Goal: Task Accomplishment & Management: Use online tool/utility

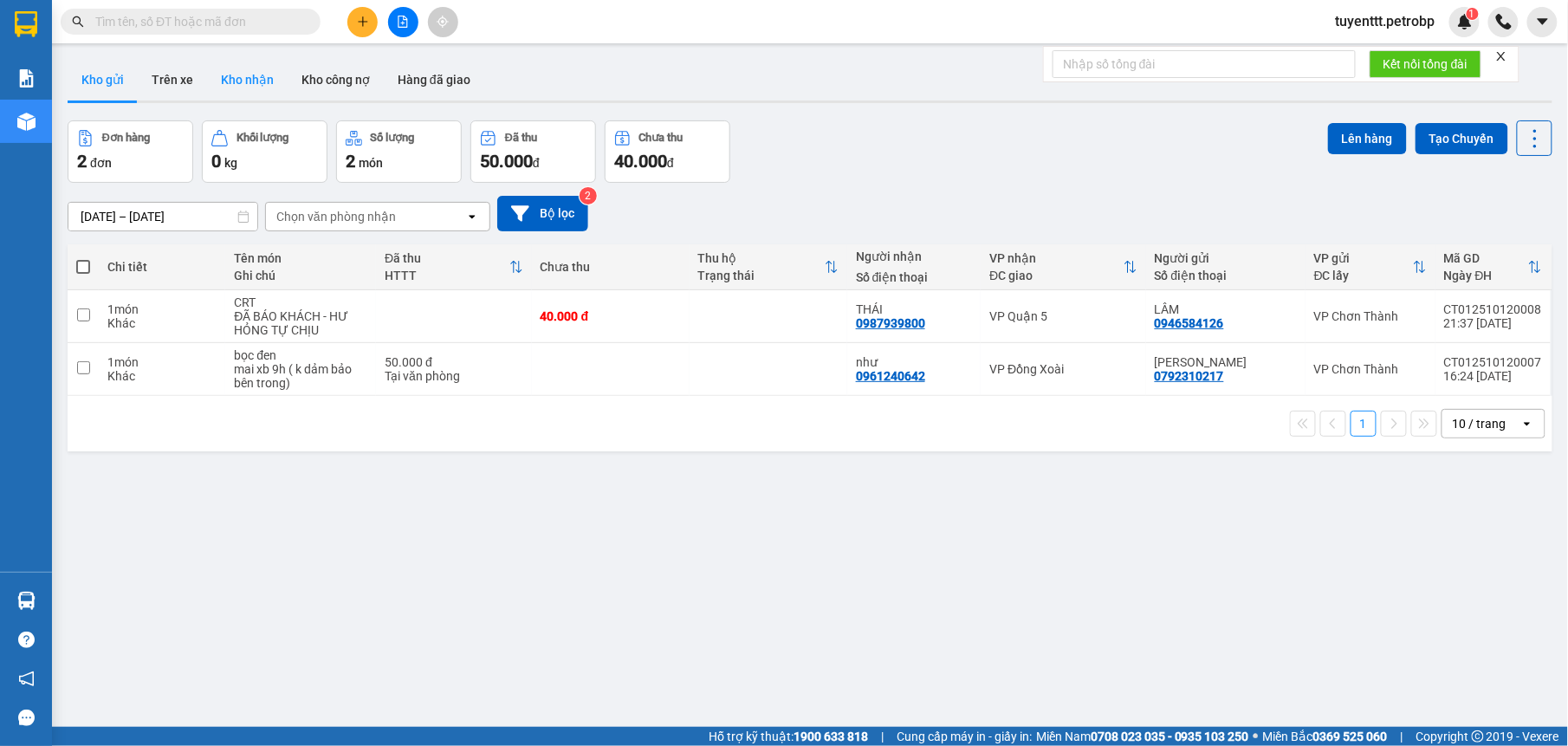
click at [251, 81] on button "Kho nhận" at bounding box center [247, 80] width 81 height 42
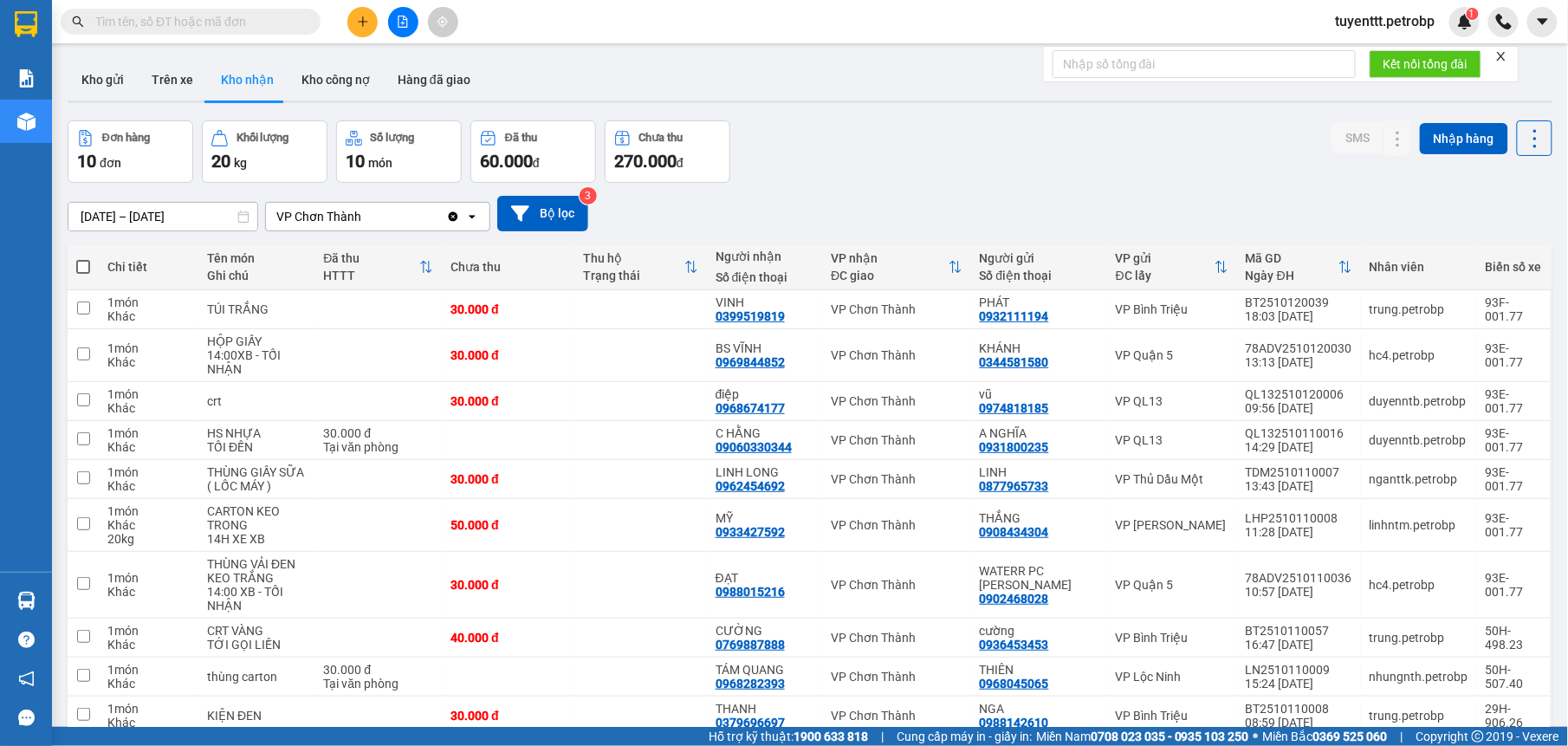
click at [175, 204] on input "[DATE] – [DATE]" at bounding box center [163, 216] width 189 height 28
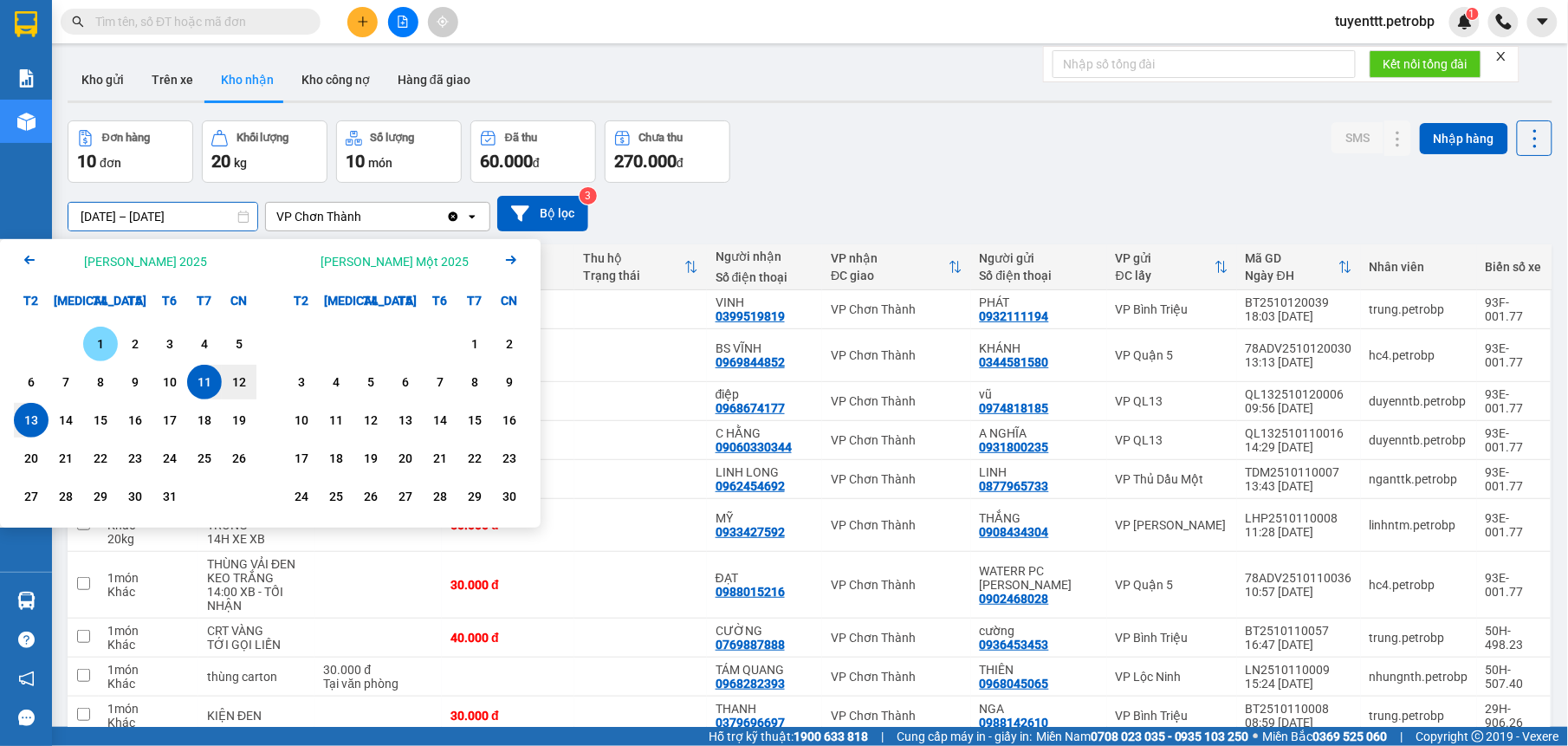
drag, startPoint x: 101, startPoint y: 341, endPoint x: 71, endPoint y: 385, distance: 53.3
click at [99, 344] on div "1" at bounding box center [100, 343] width 25 height 21
drag, startPoint x: 71, startPoint y: 385, endPoint x: 38, endPoint y: 427, distance: 53.4
click at [38, 427] on div "13" at bounding box center [31, 419] width 25 height 21
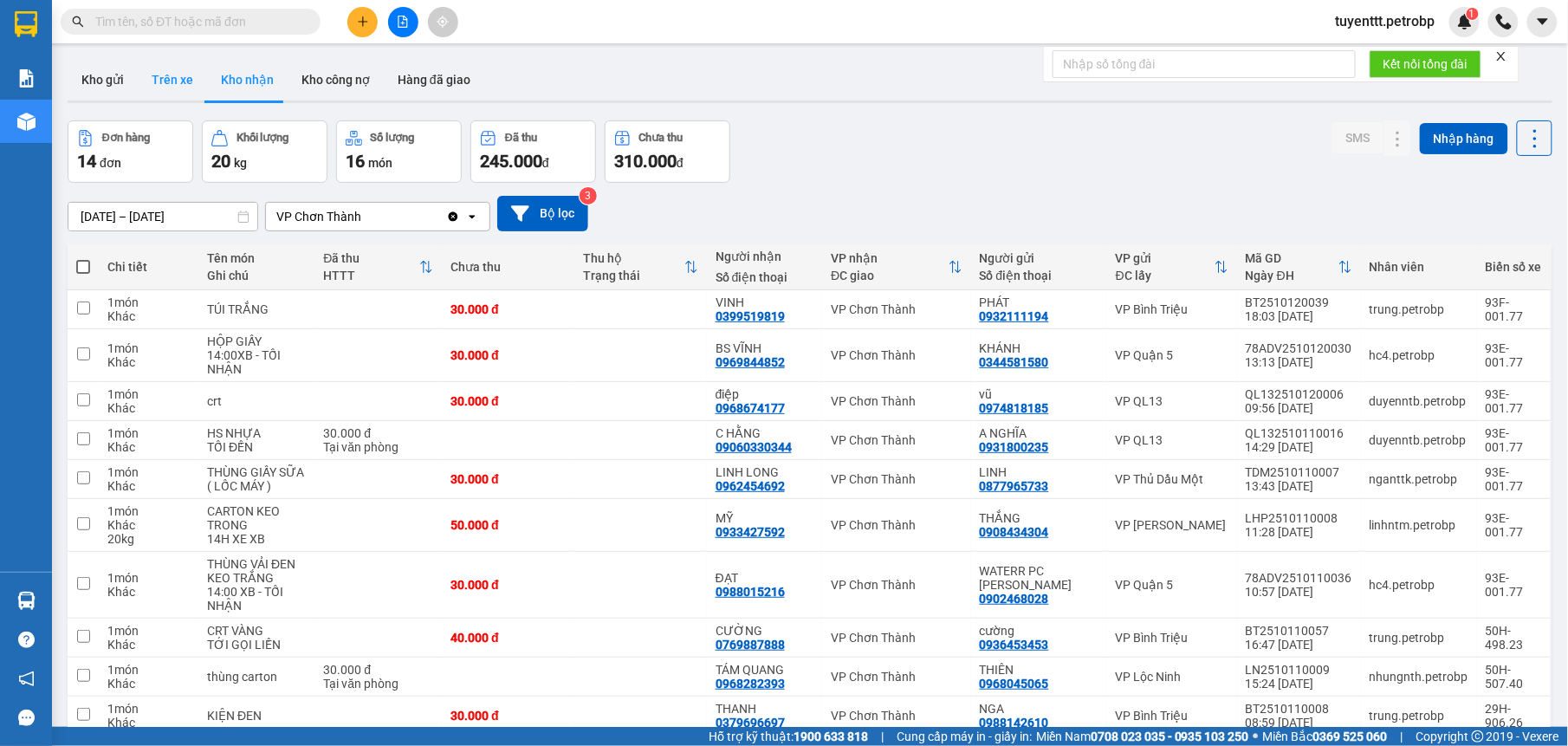
click at [172, 74] on button "Trên xe" at bounding box center [173, 80] width 69 height 42
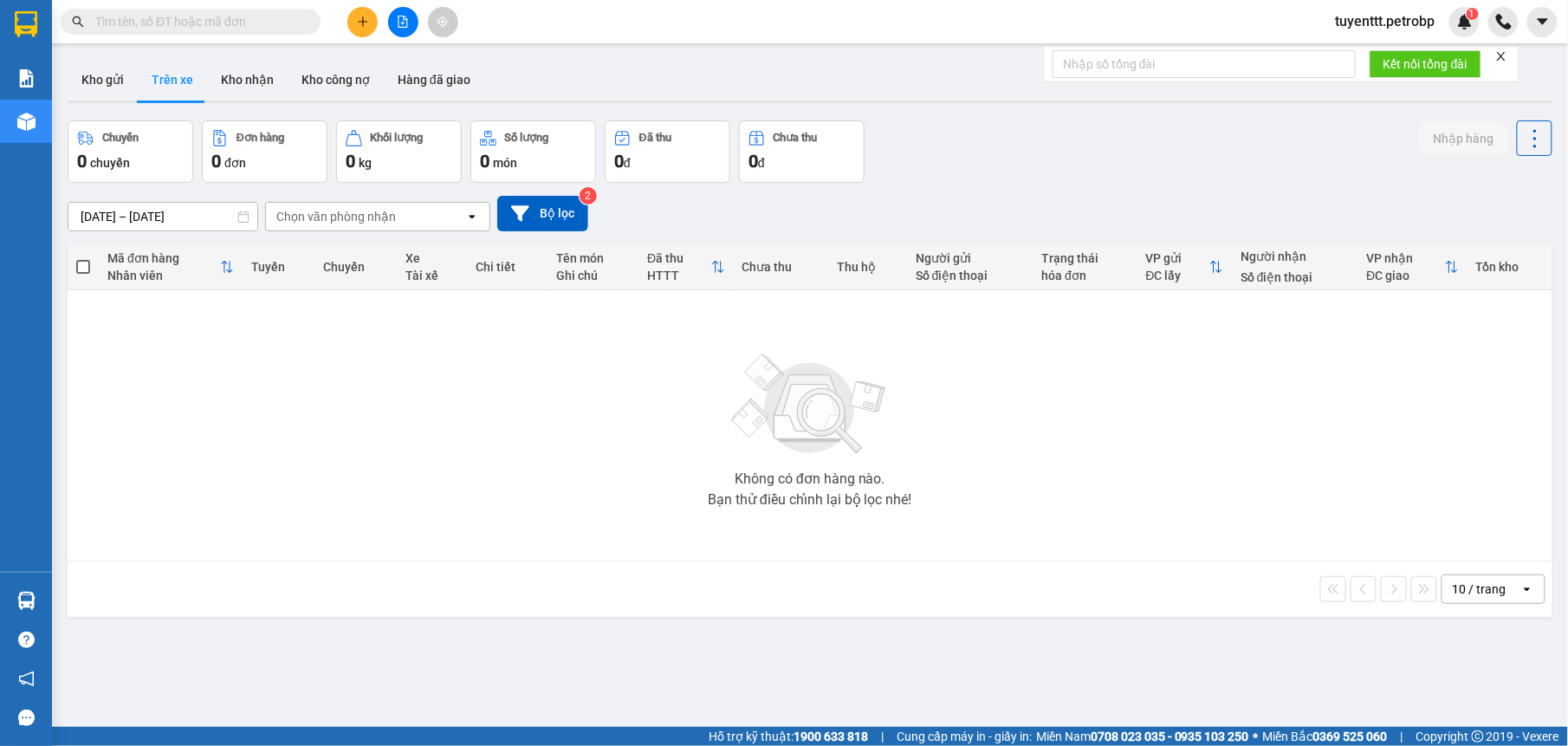
click at [344, 215] on div "Chọn văn phòng nhận" at bounding box center [336, 216] width 120 height 17
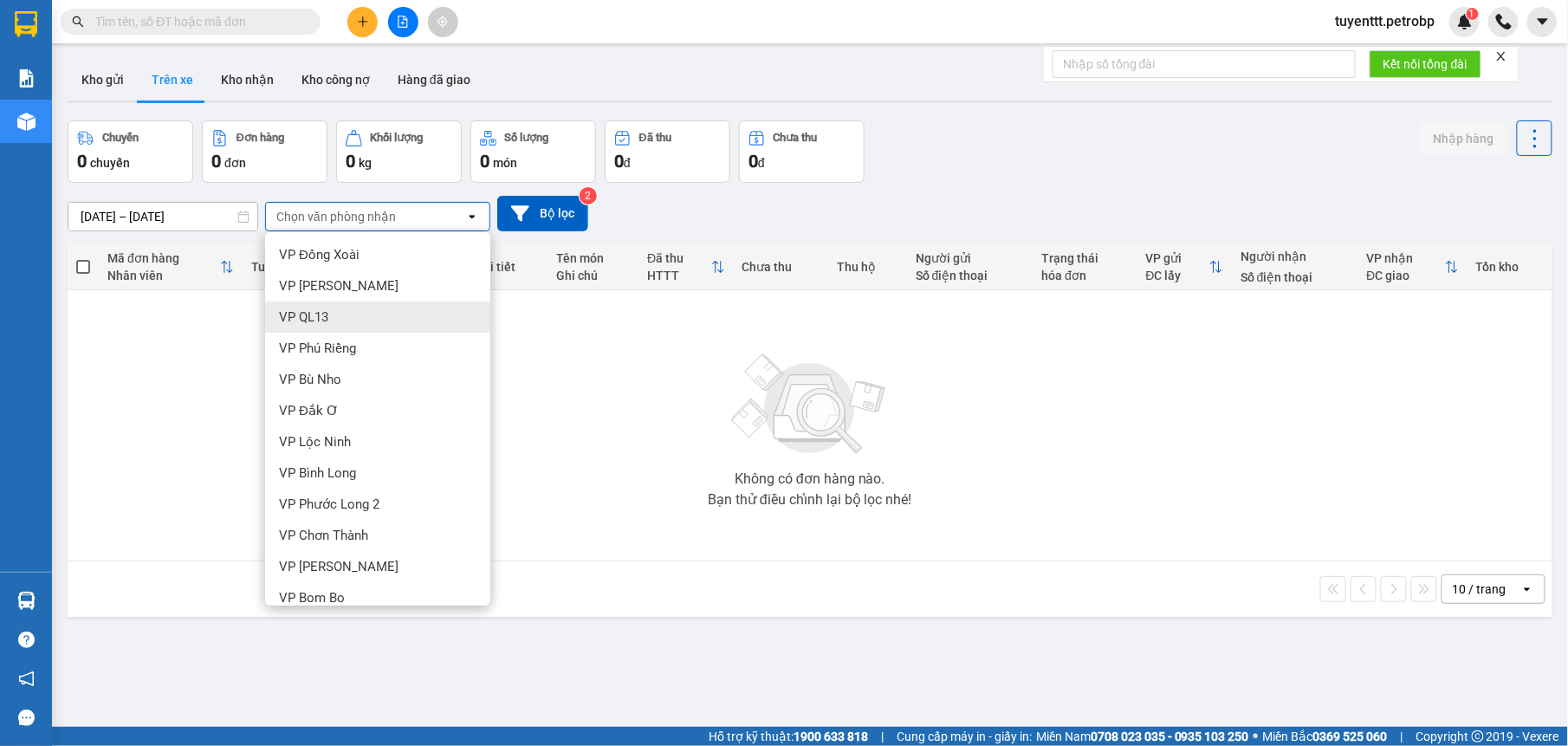
scroll to position [112, 0]
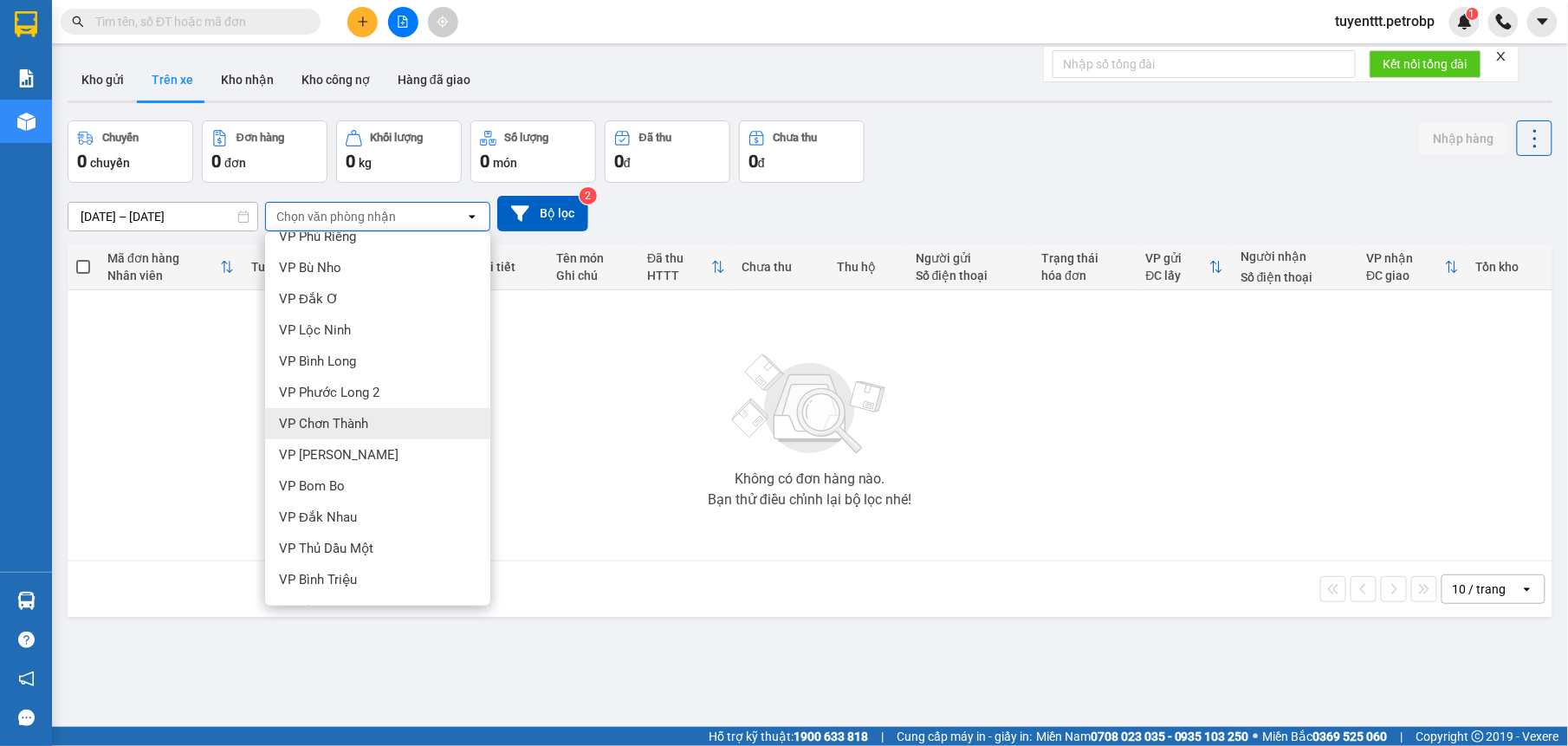
click at [345, 437] on div "VP Chơn Thành" at bounding box center [378, 423] width 225 height 31
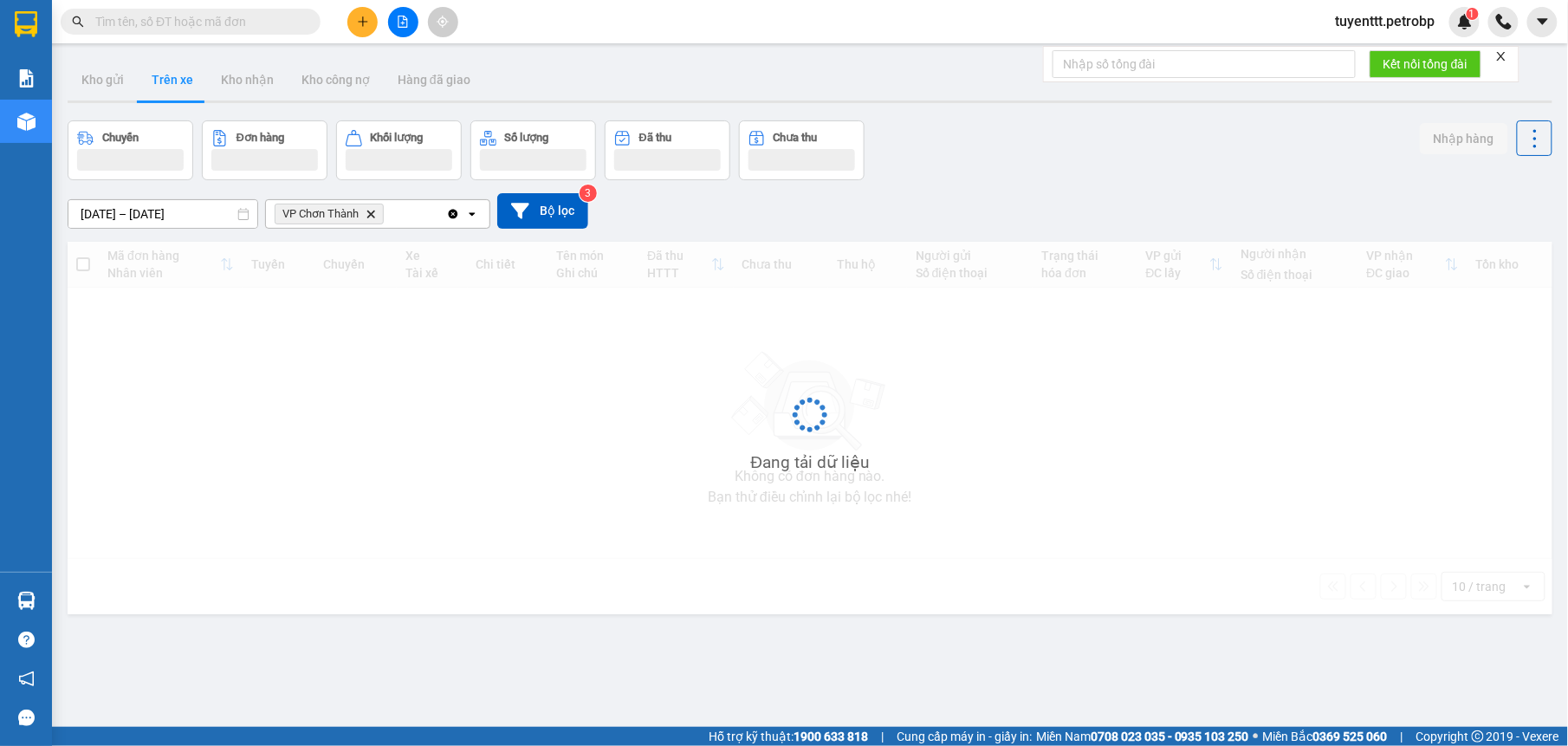
click at [168, 218] on input "[DATE] – [DATE]" at bounding box center [163, 213] width 189 height 28
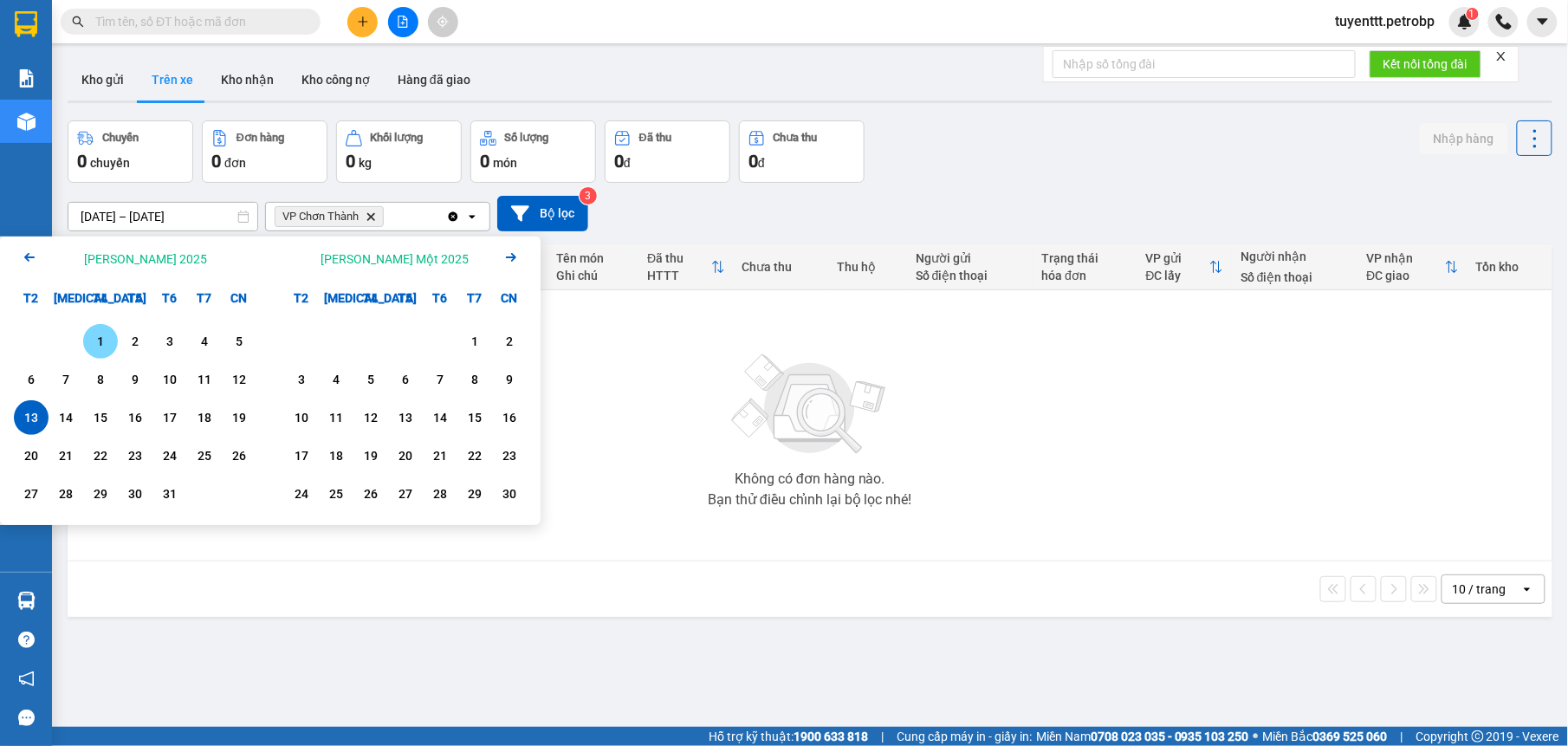
click at [88, 348] on div "1" at bounding box center [100, 341] width 25 height 21
click at [42, 417] on div "13" at bounding box center [31, 417] width 25 height 21
type input "[DATE] – [DATE]"
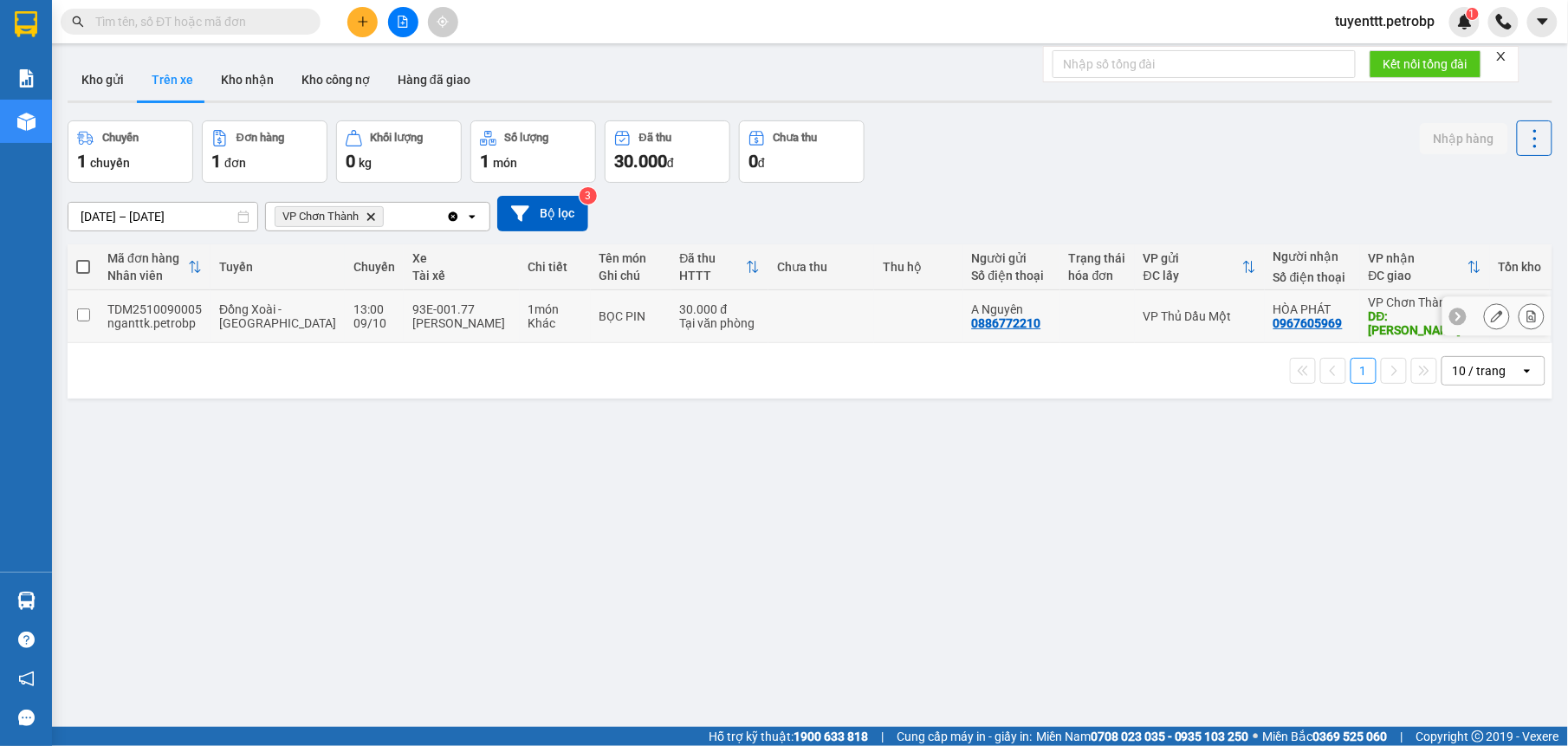
click at [826, 312] on td at bounding box center [821, 317] width 105 height 53
checkbox input "true"
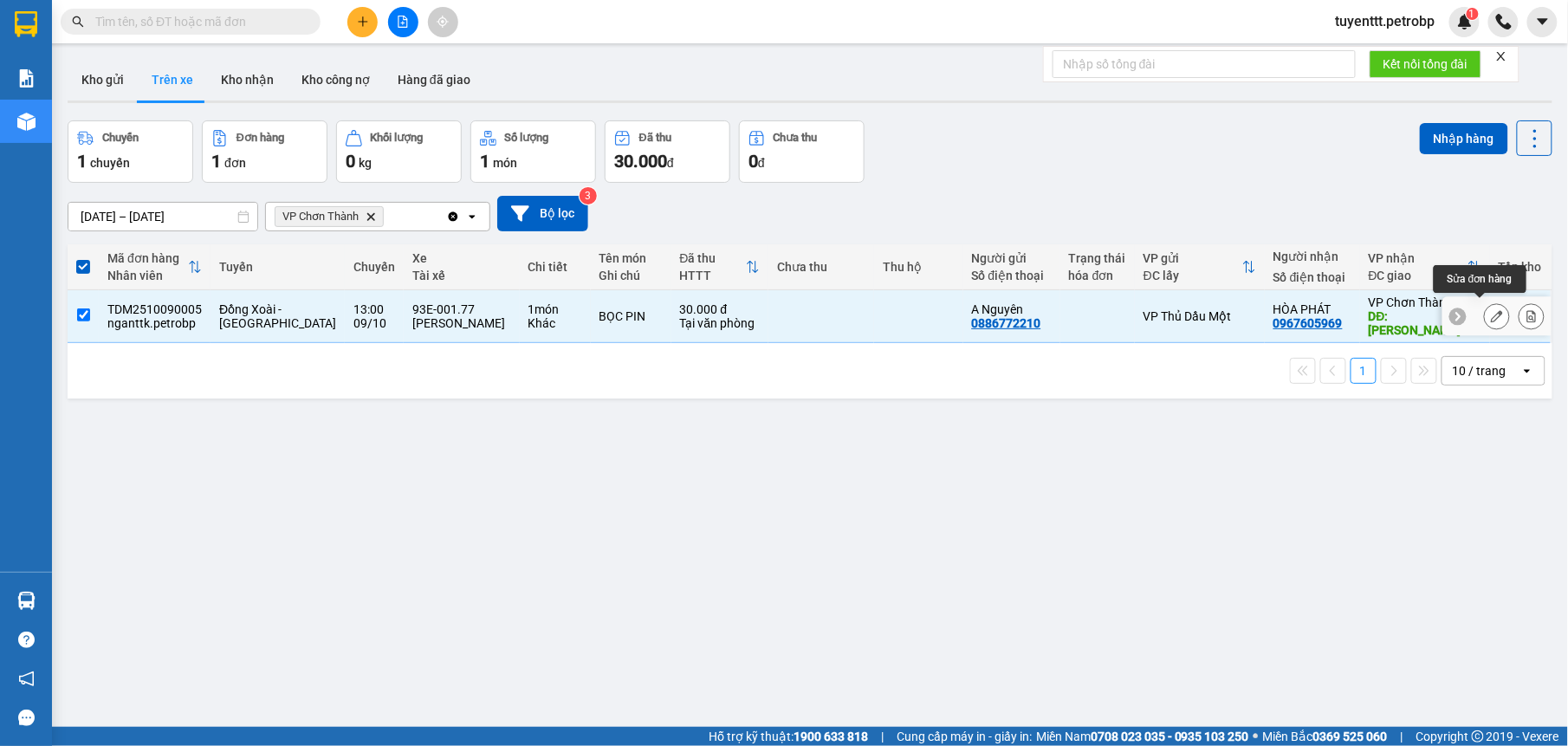
click at [1491, 310] on icon at bounding box center [1496, 316] width 12 height 12
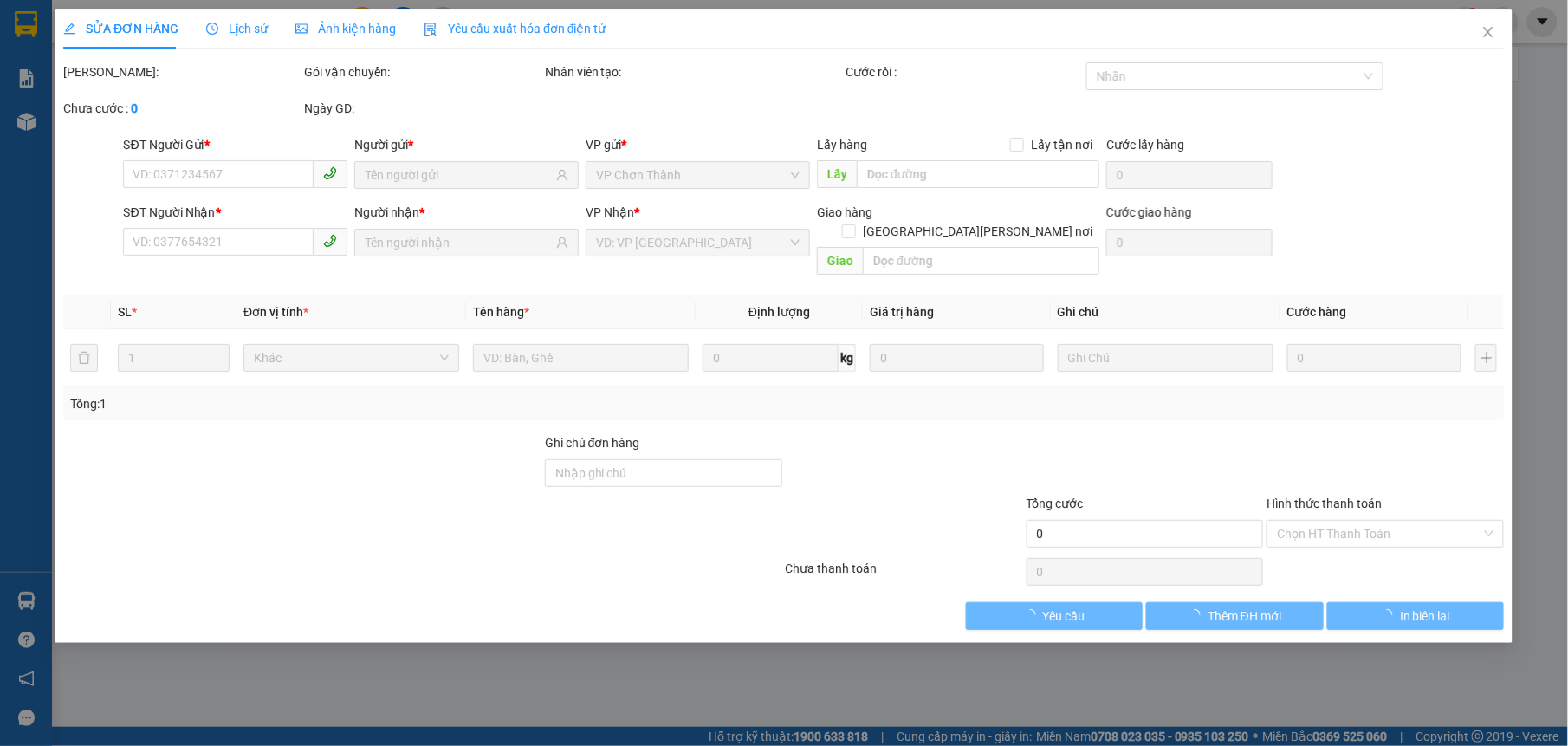
type input "0886772210"
type input "A Nguyên"
type input "0967605969"
type input "HÒA PHÁT"
type input "[PERSON_NAME]"
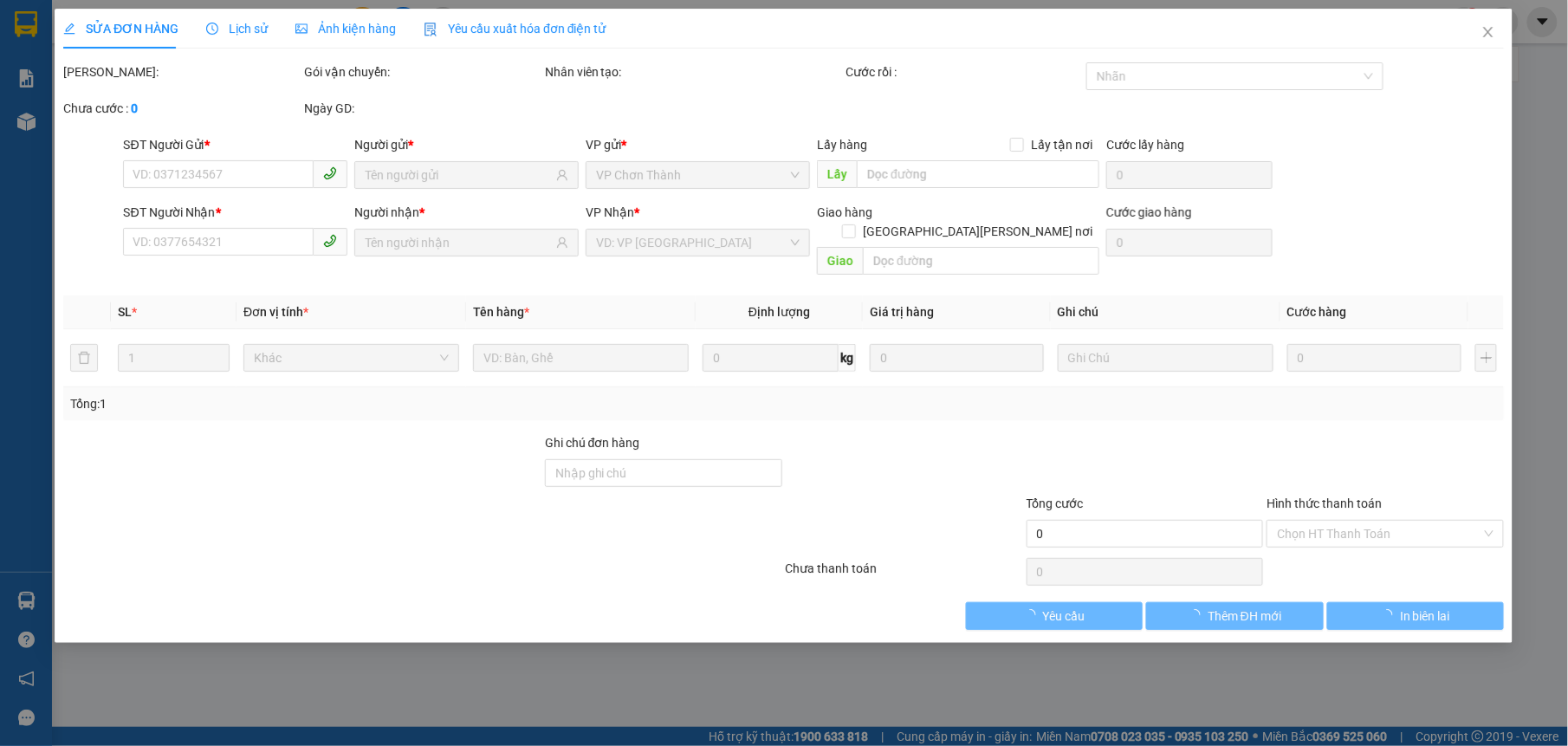
type input "30.000"
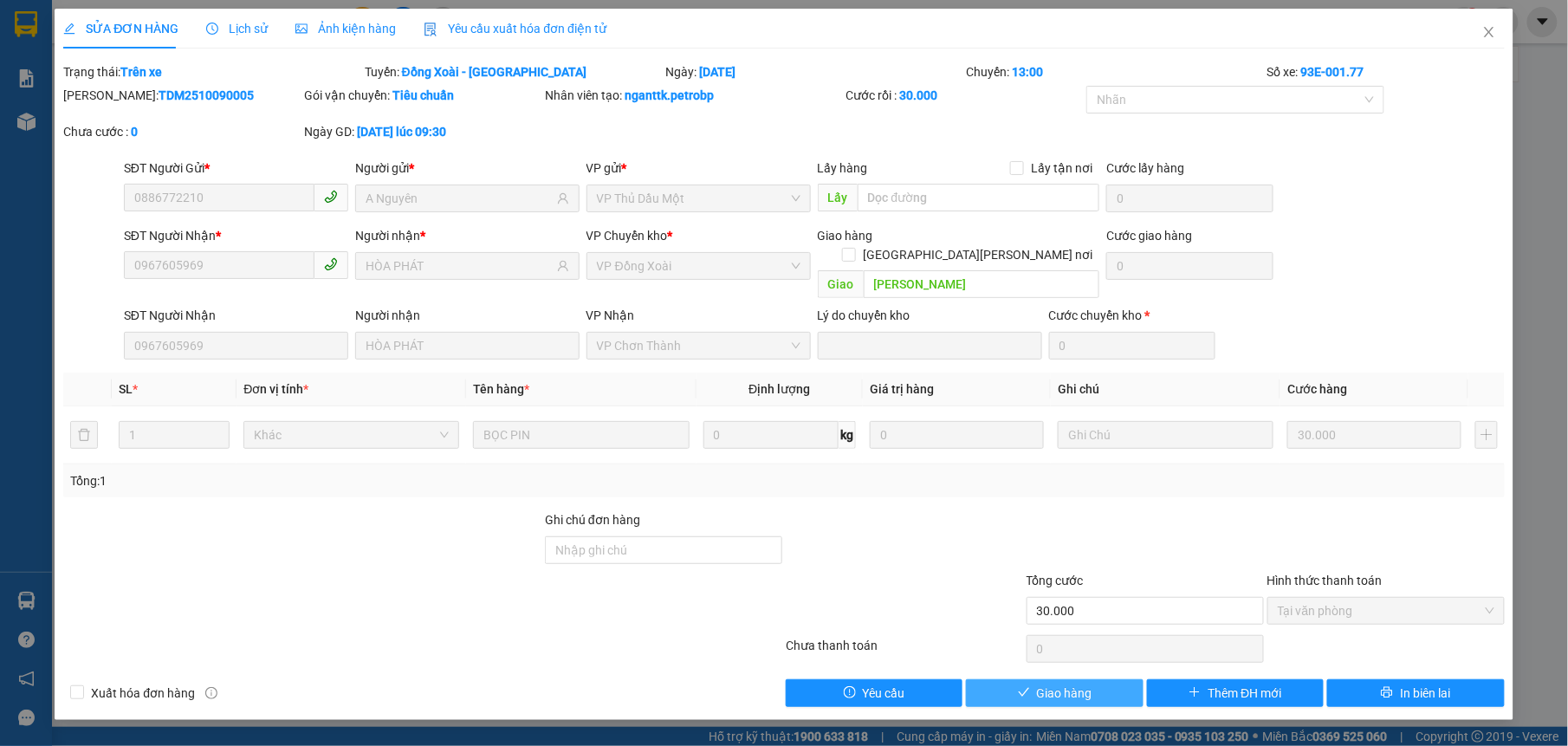
click at [990, 679] on button "Giao hàng" at bounding box center [1054, 692] width 177 height 28
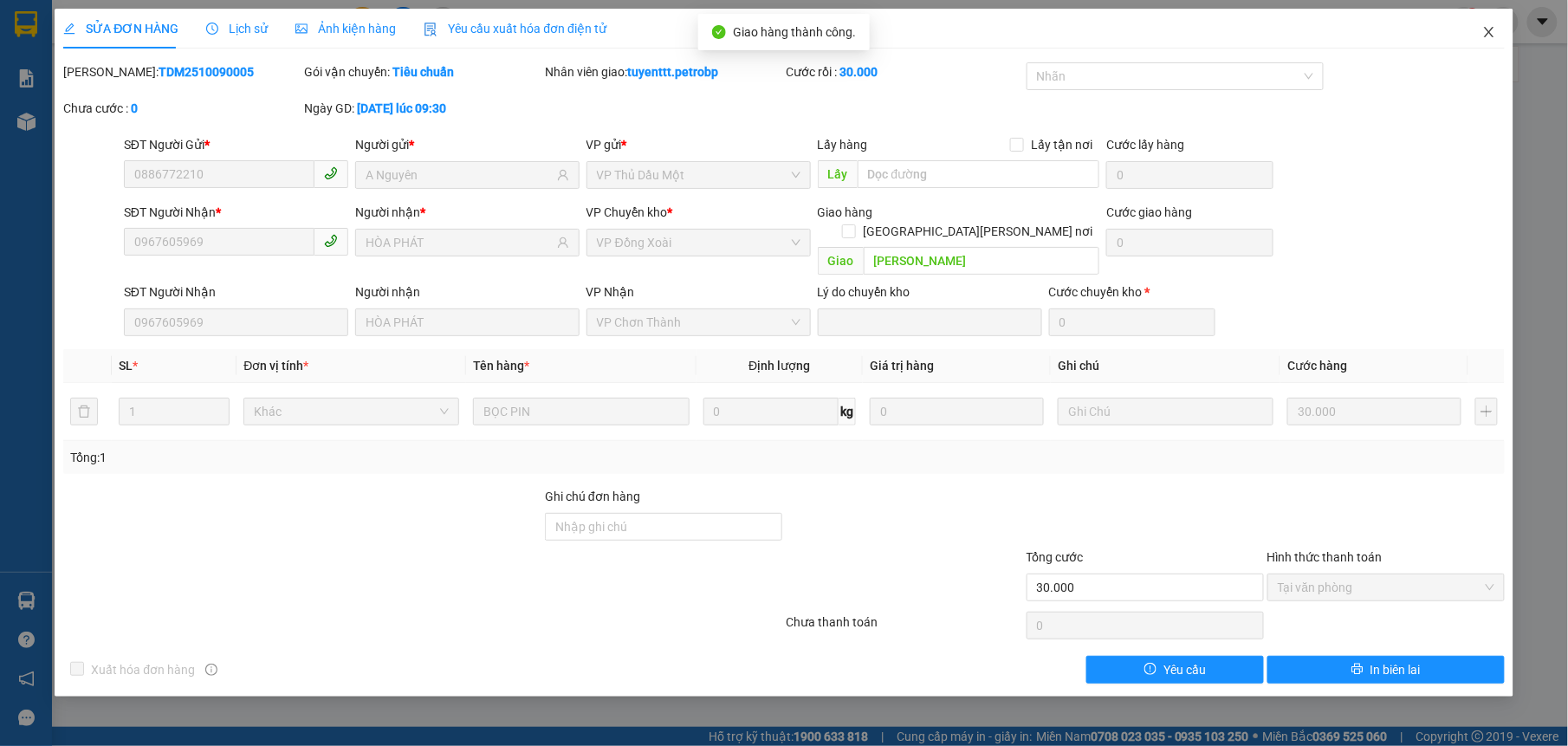
click at [1487, 28] on icon "close" at bounding box center [1489, 32] width 14 height 14
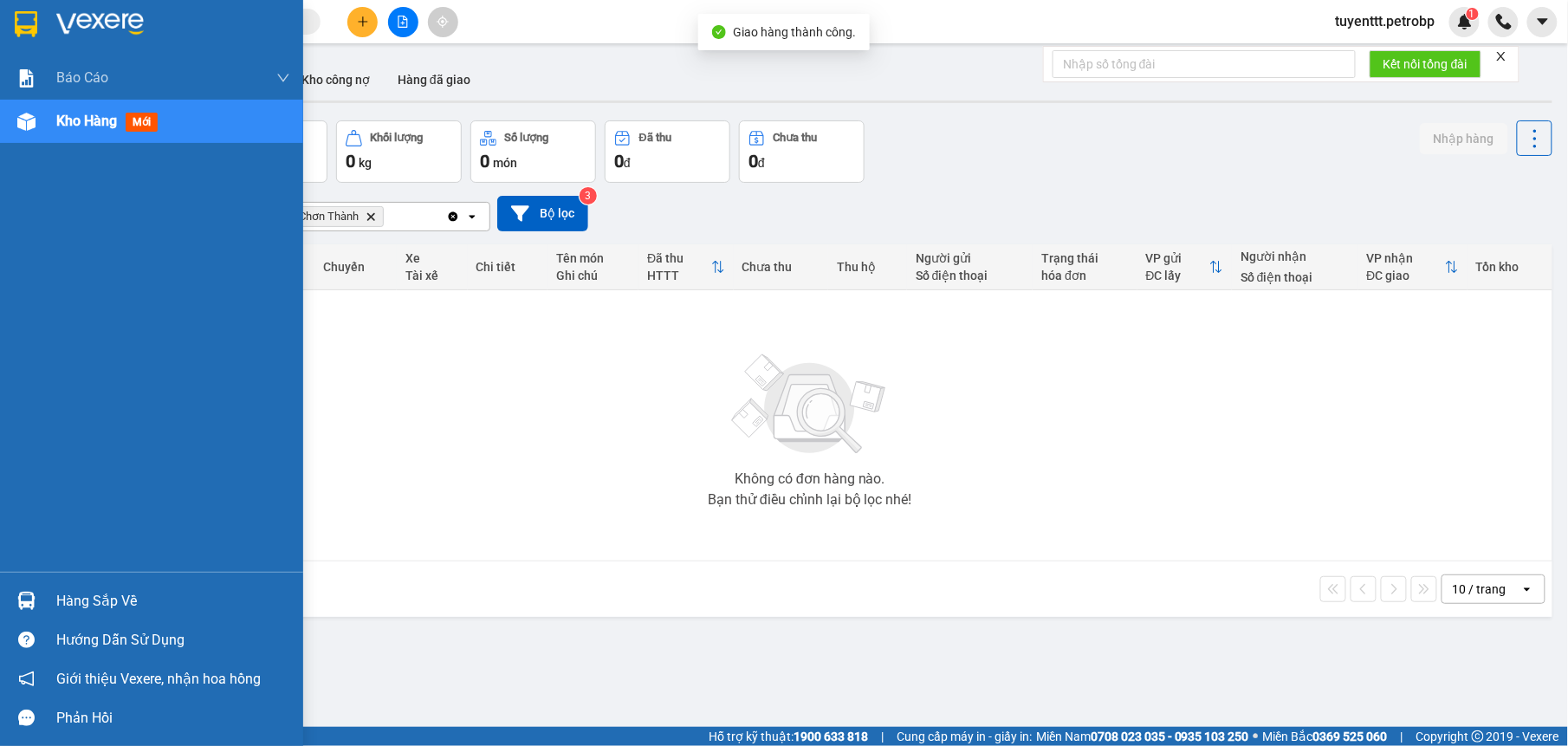
click at [32, 607] on img at bounding box center [26, 601] width 18 height 18
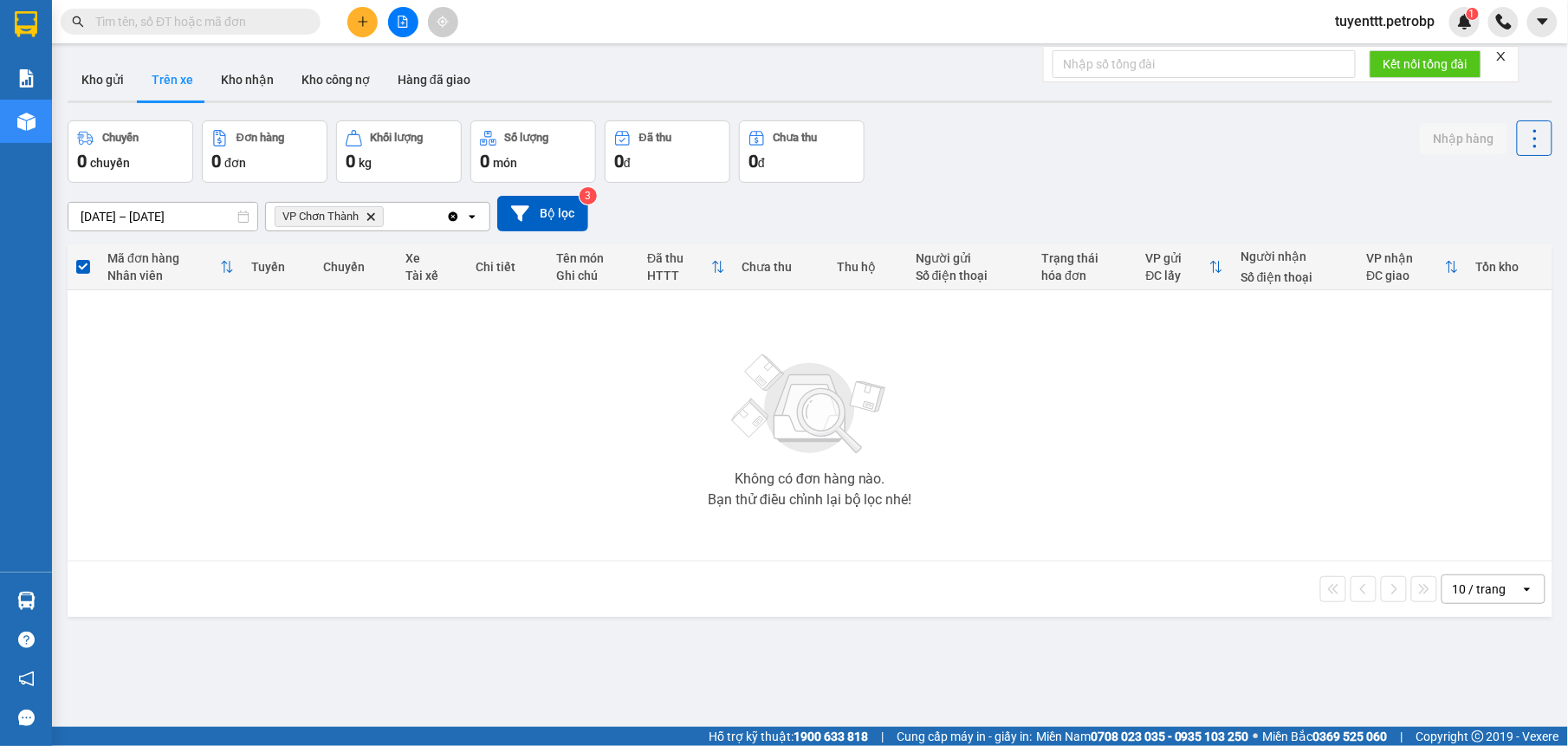
drag, startPoint x: 896, startPoint y: 610, endPoint x: 927, endPoint y: 724, distance: 118.1
click at [896, 612] on section "Kết quả tìm kiếm ( 0 ) Bộ lọc No Data tuyenttt.petrobp 1 Báo cáo 4 Thống kê doa…" at bounding box center [784, 373] width 1568 height 746
